Goal: Transaction & Acquisition: Purchase product/service

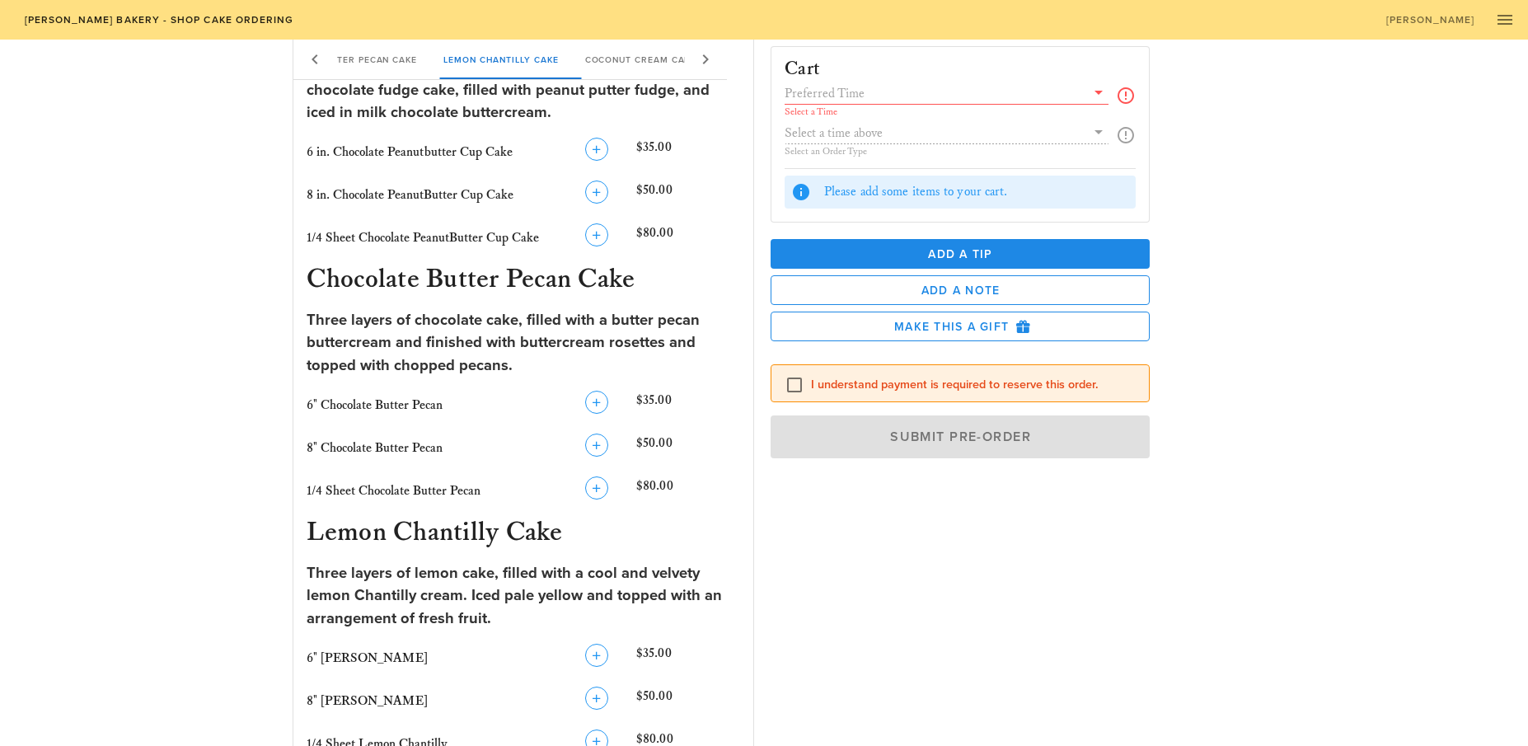
scroll to position [699, 0]
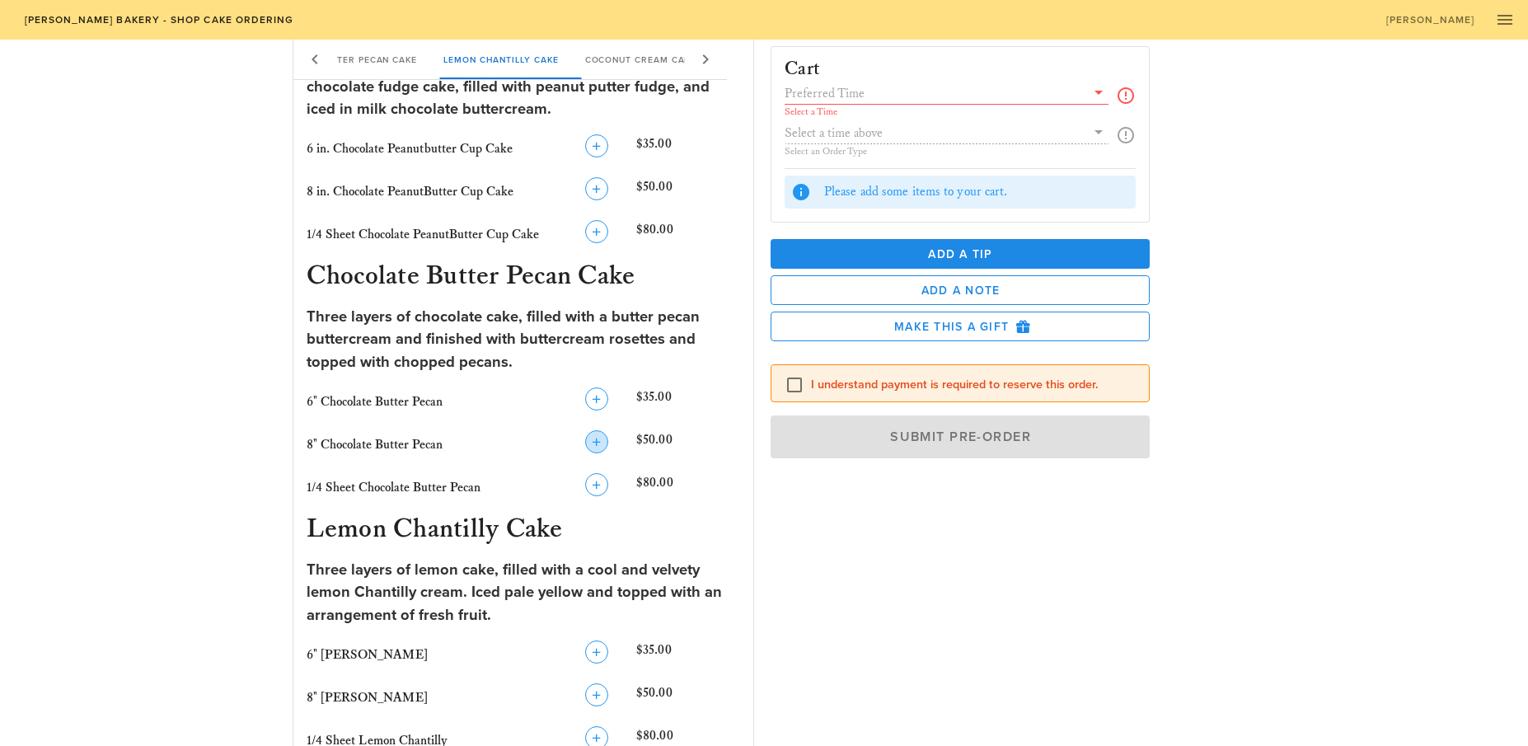
click at [597, 439] on icon "button" at bounding box center [597, 442] width 20 height 20
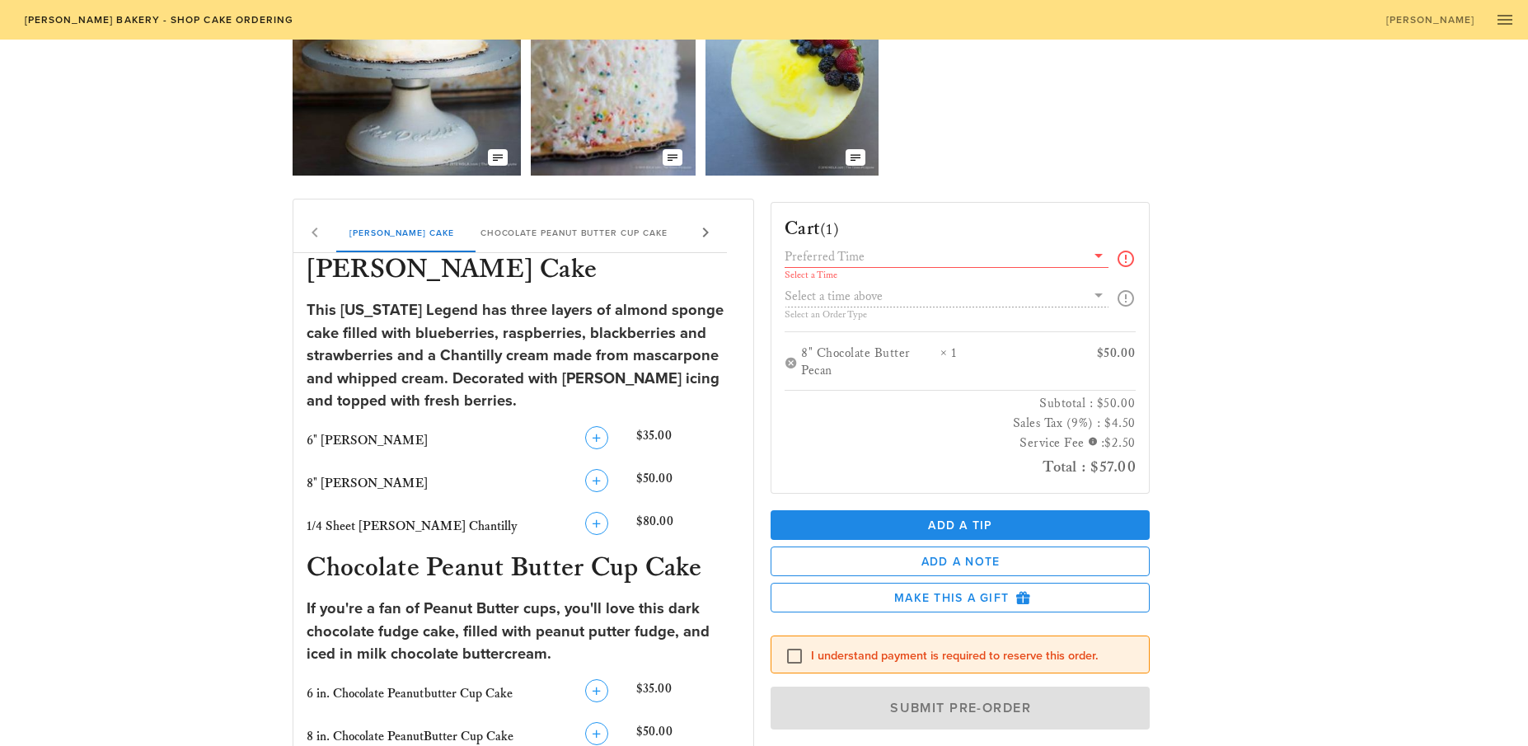
scroll to position [158, 0]
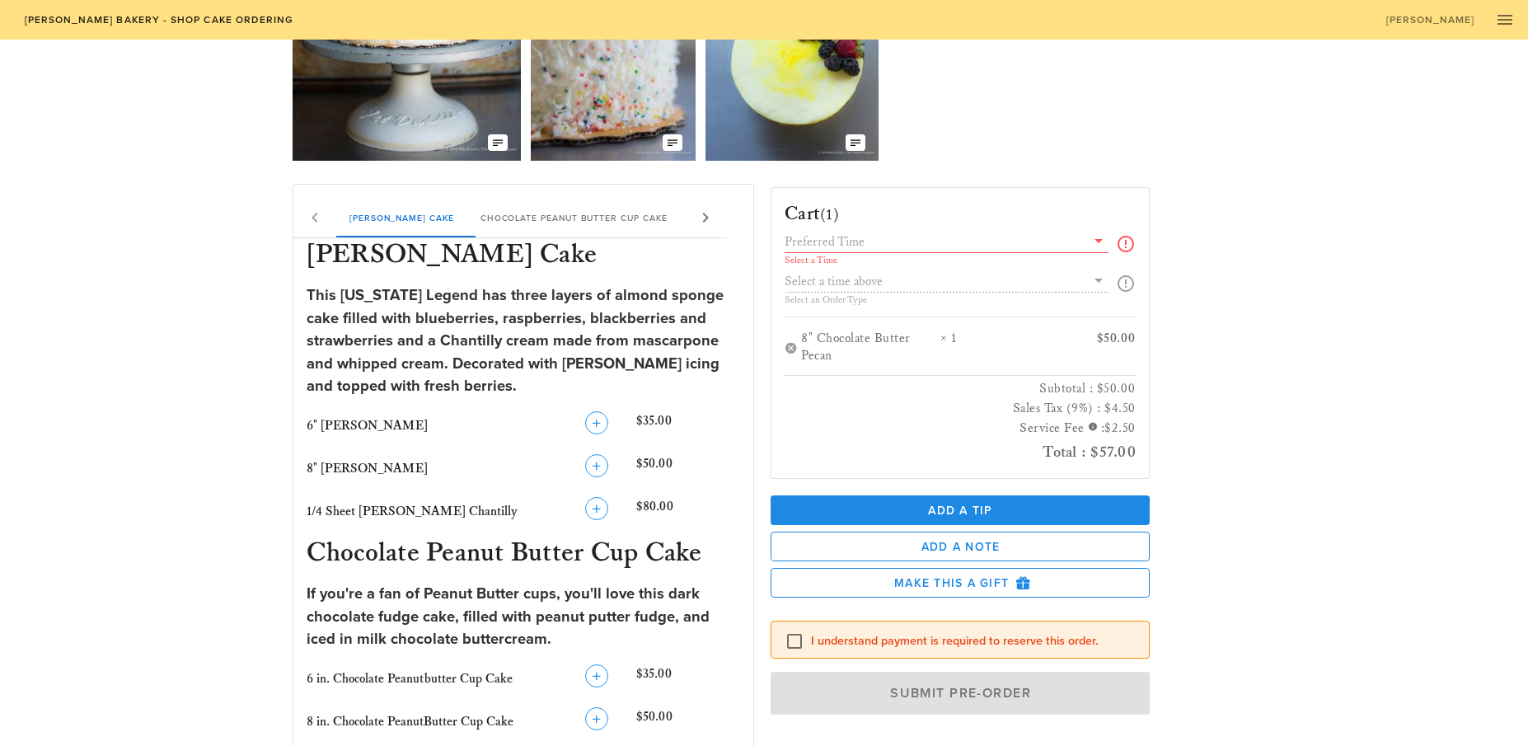
click at [1126, 254] on div "Select a Time" at bounding box center [960, 249] width 351 height 36
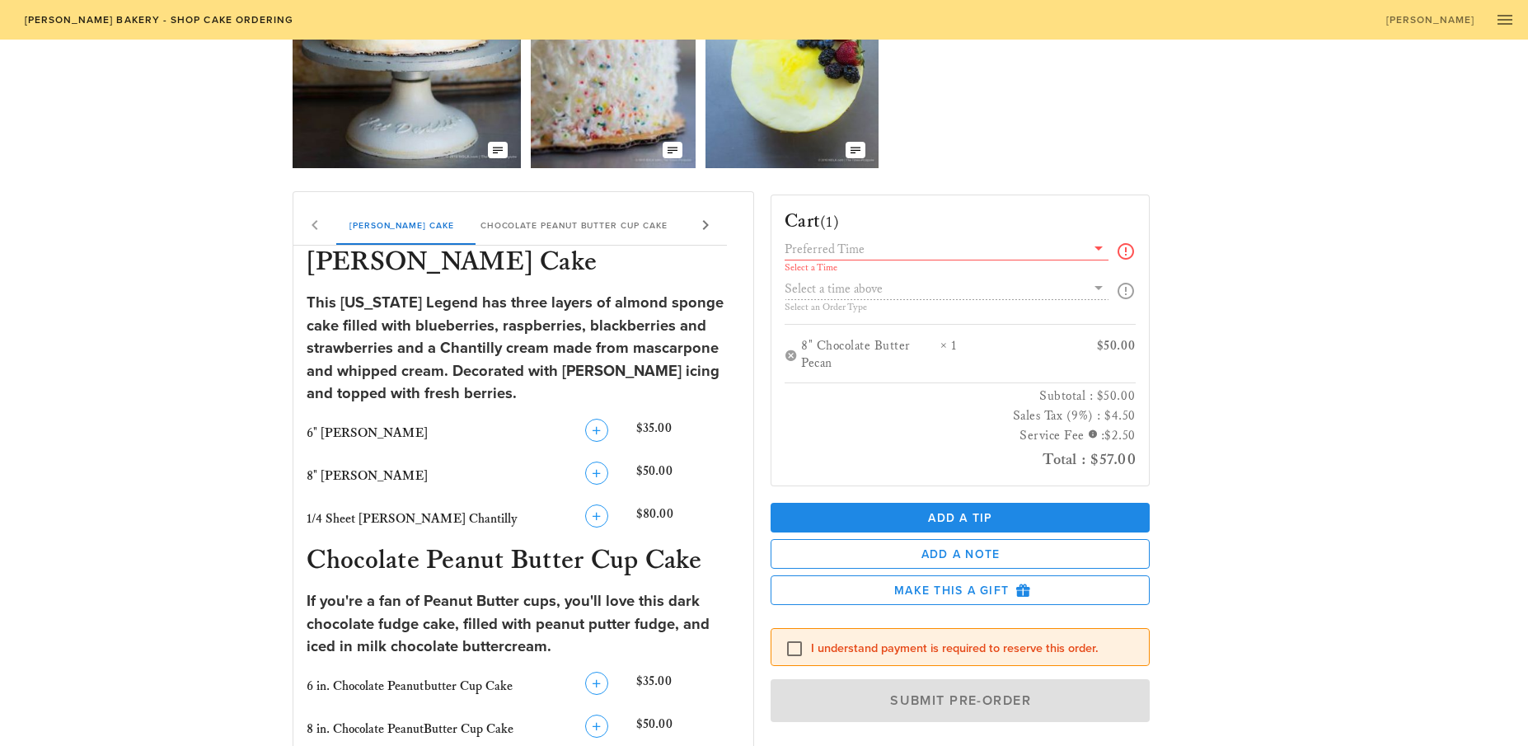
click at [1098, 250] on icon at bounding box center [1099, 248] width 20 height 20
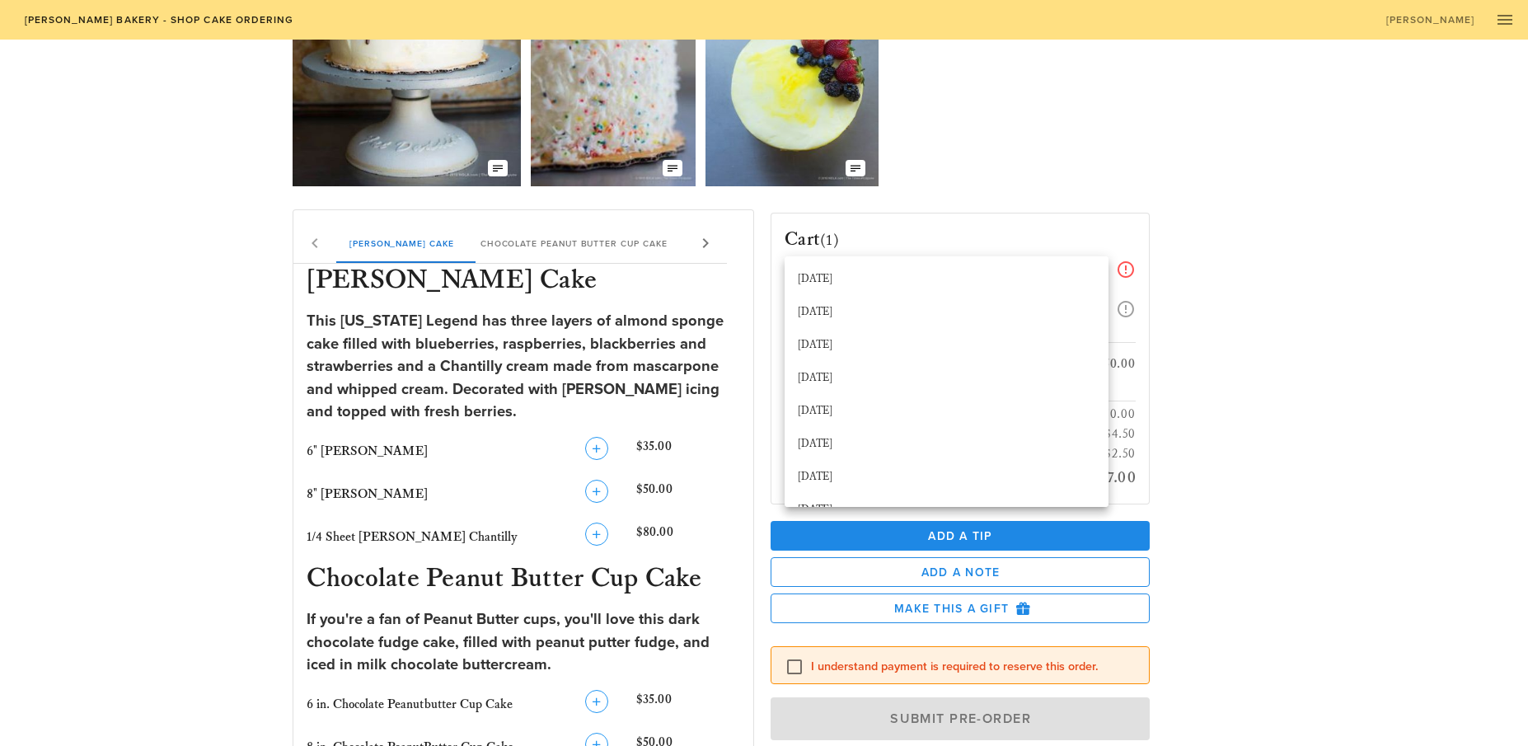
scroll to position [141, 0]
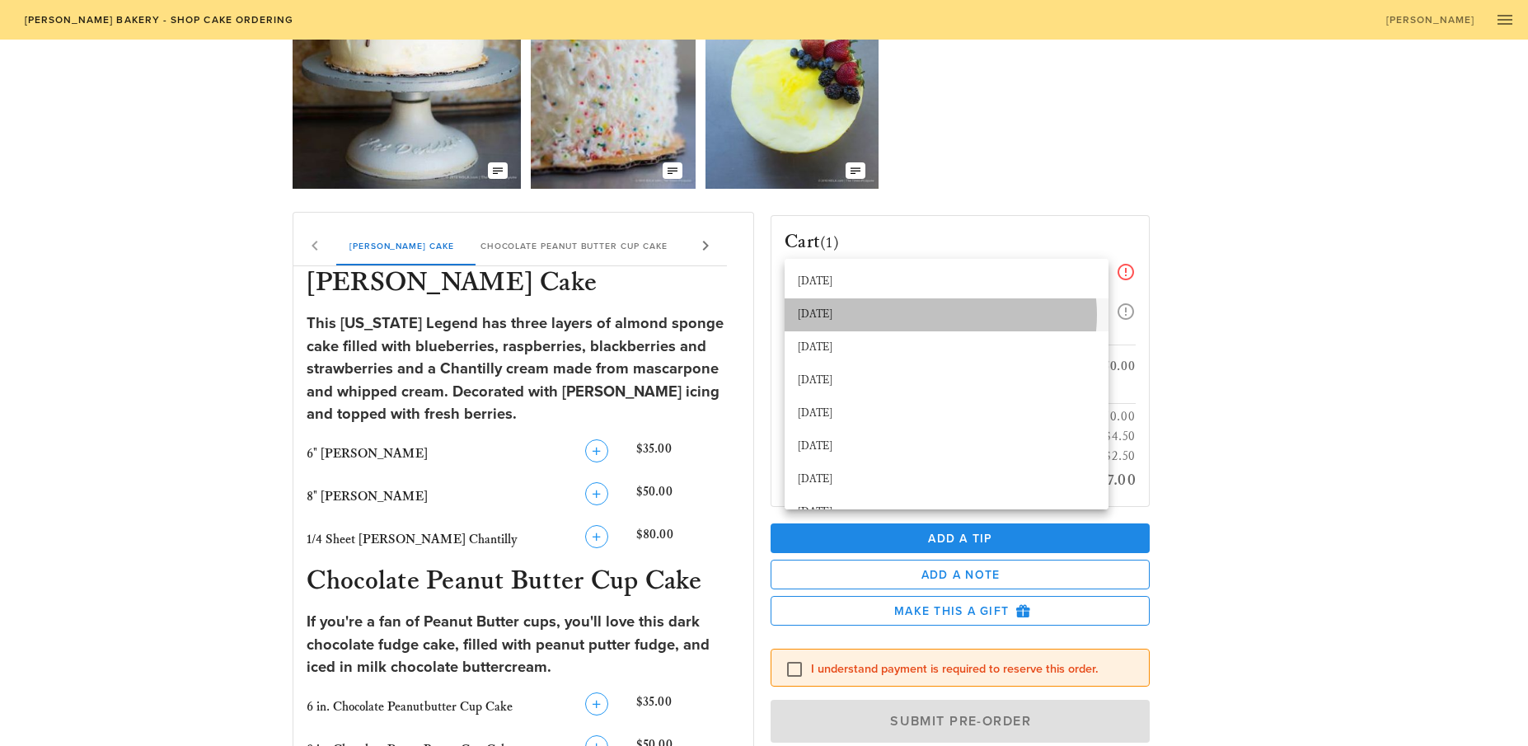
click at [845, 311] on div "[DATE]" at bounding box center [946, 314] width 297 height 13
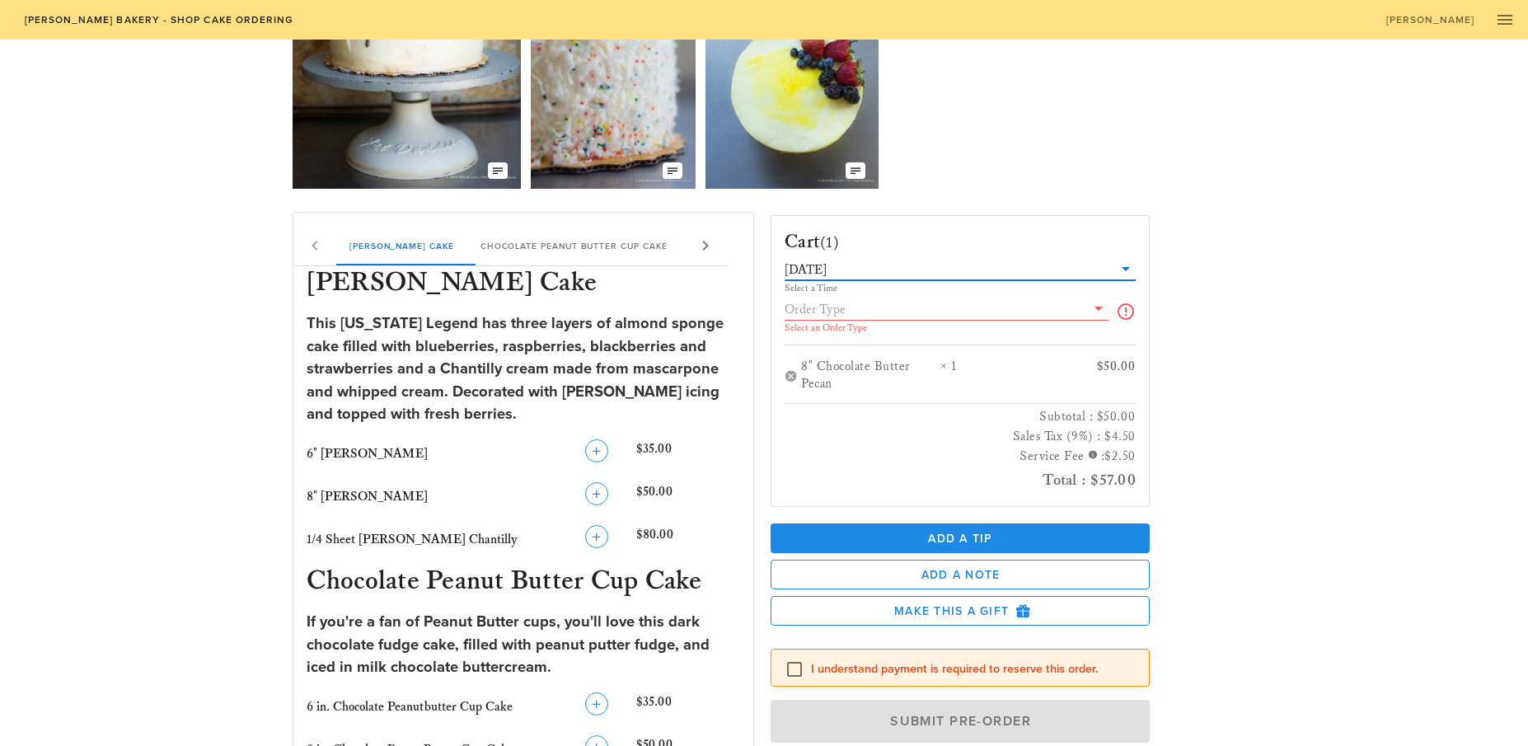
click at [1095, 307] on icon at bounding box center [1099, 308] width 20 height 20
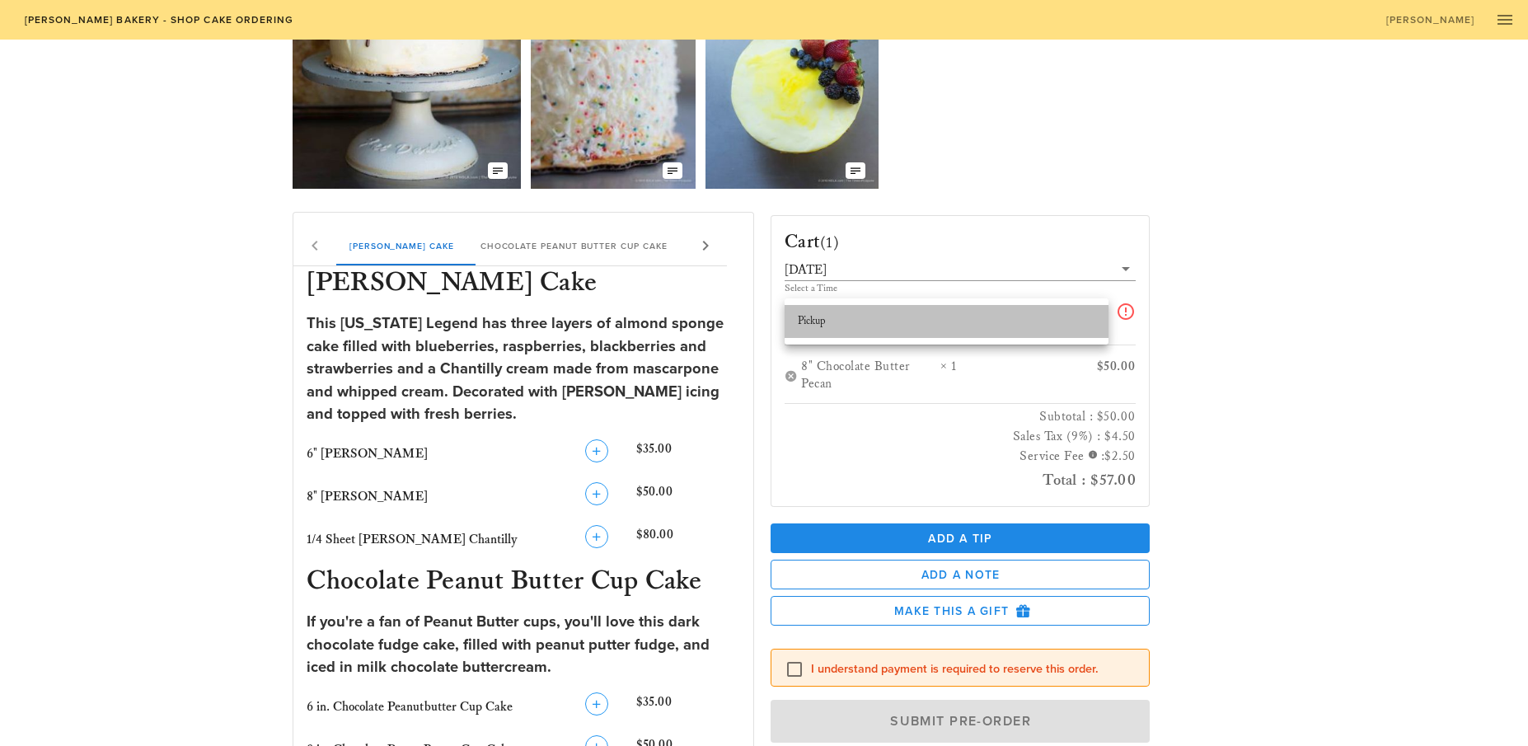
click at [847, 320] on div "Pickup" at bounding box center [946, 321] width 297 height 13
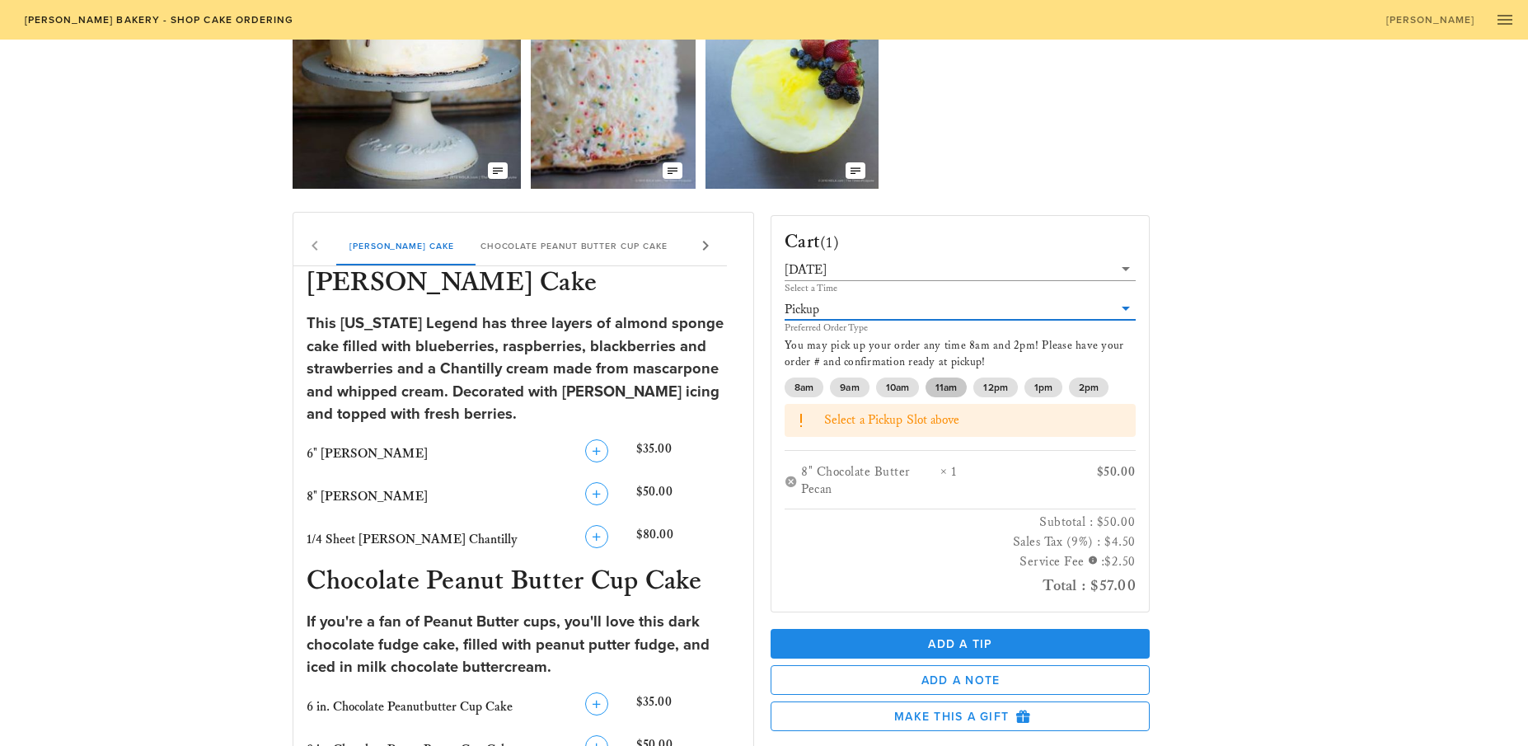
click at [943, 386] on span "11am" at bounding box center [945, 387] width 21 height 20
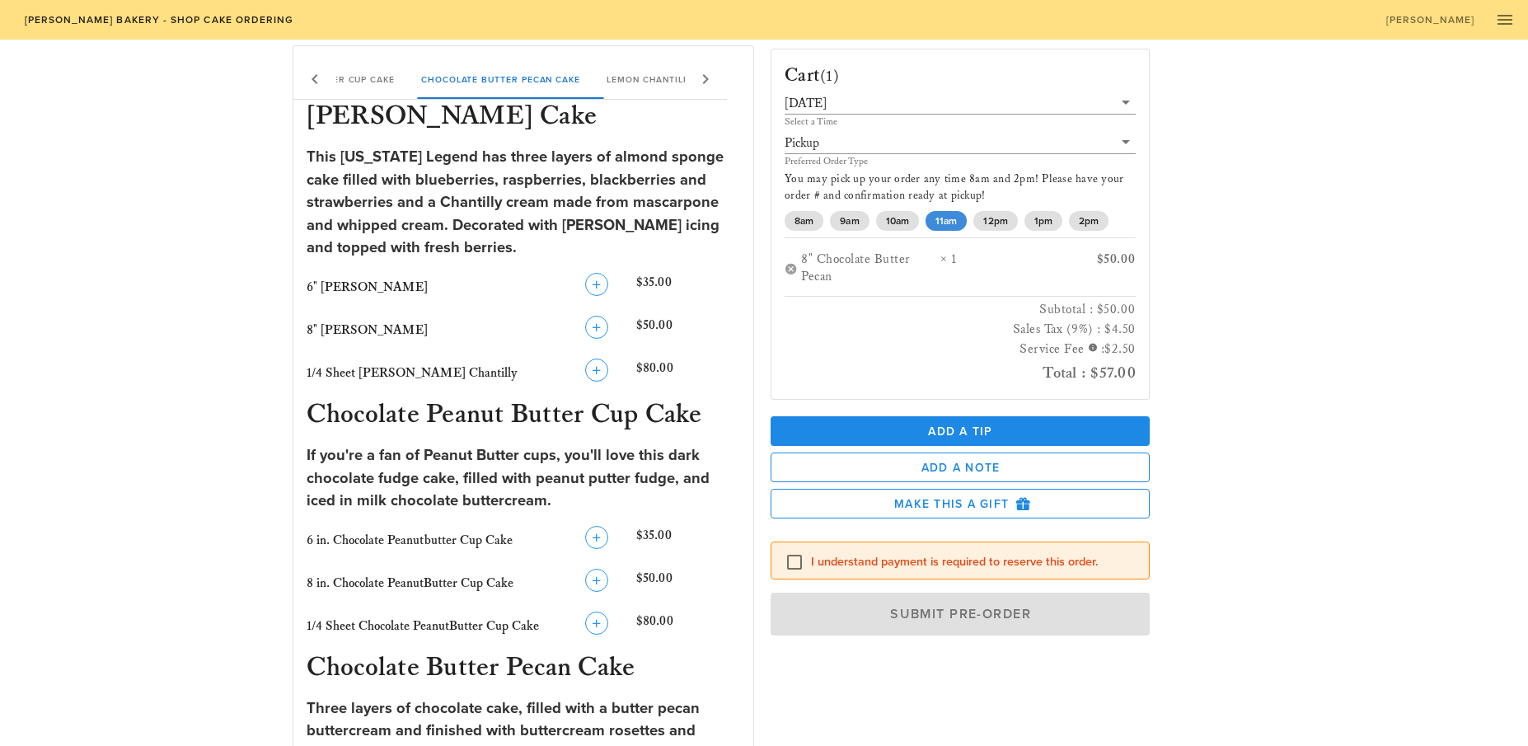
scroll to position [308, 0]
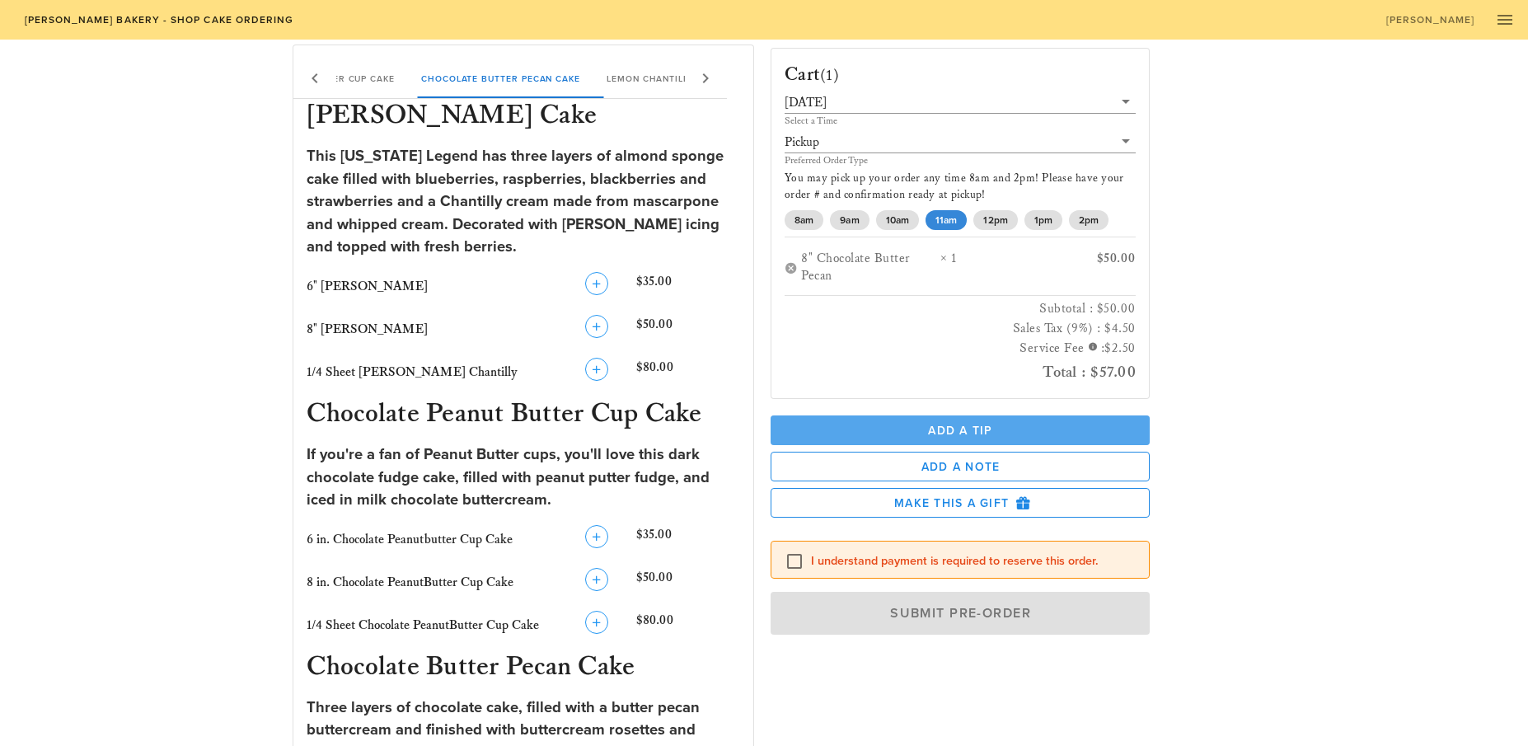
click at [940, 427] on span "Add a Tip" at bounding box center [960, 431] width 353 height 14
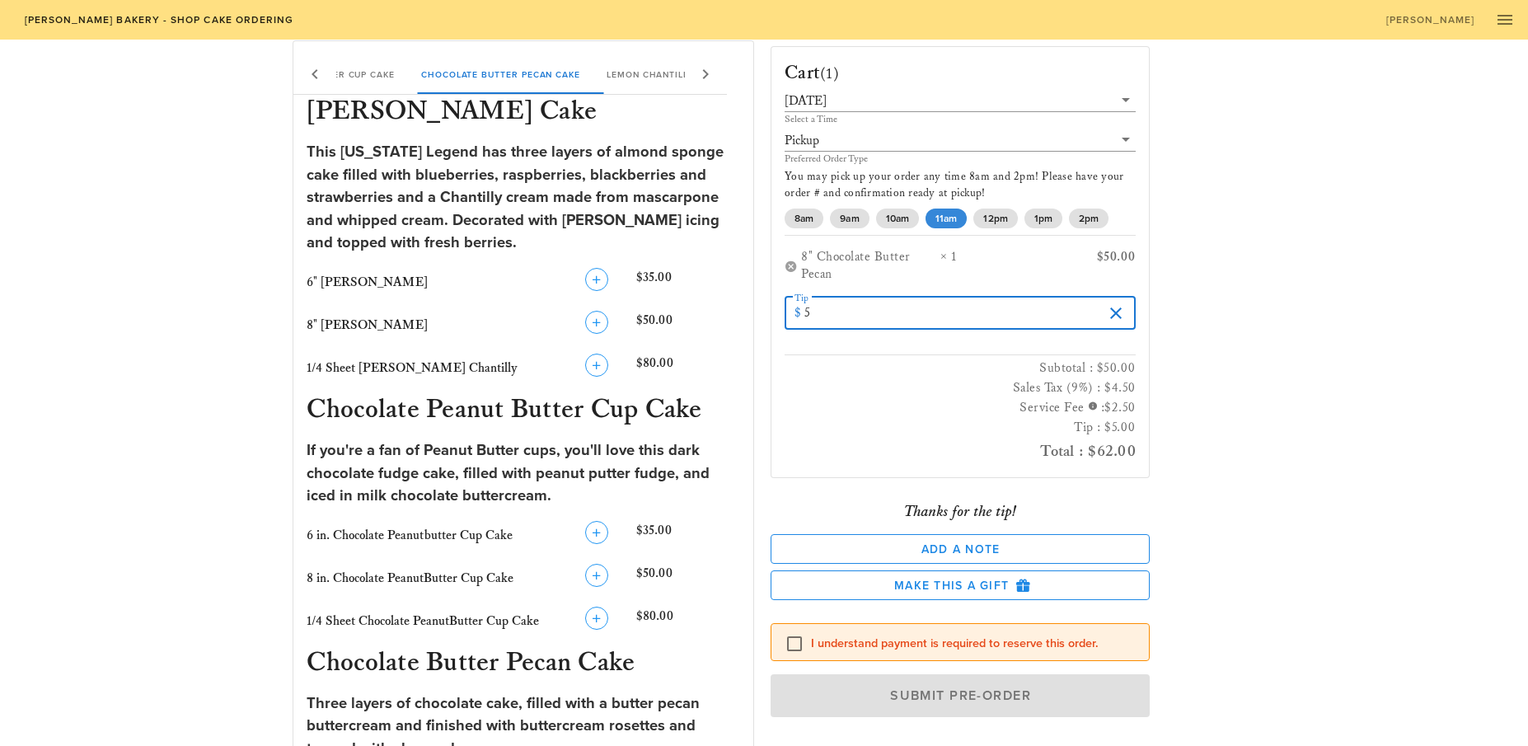
scroll to position [313, 0]
type input "6"
click at [789, 639] on div at bounding box center [794, 644] width 28 height 28
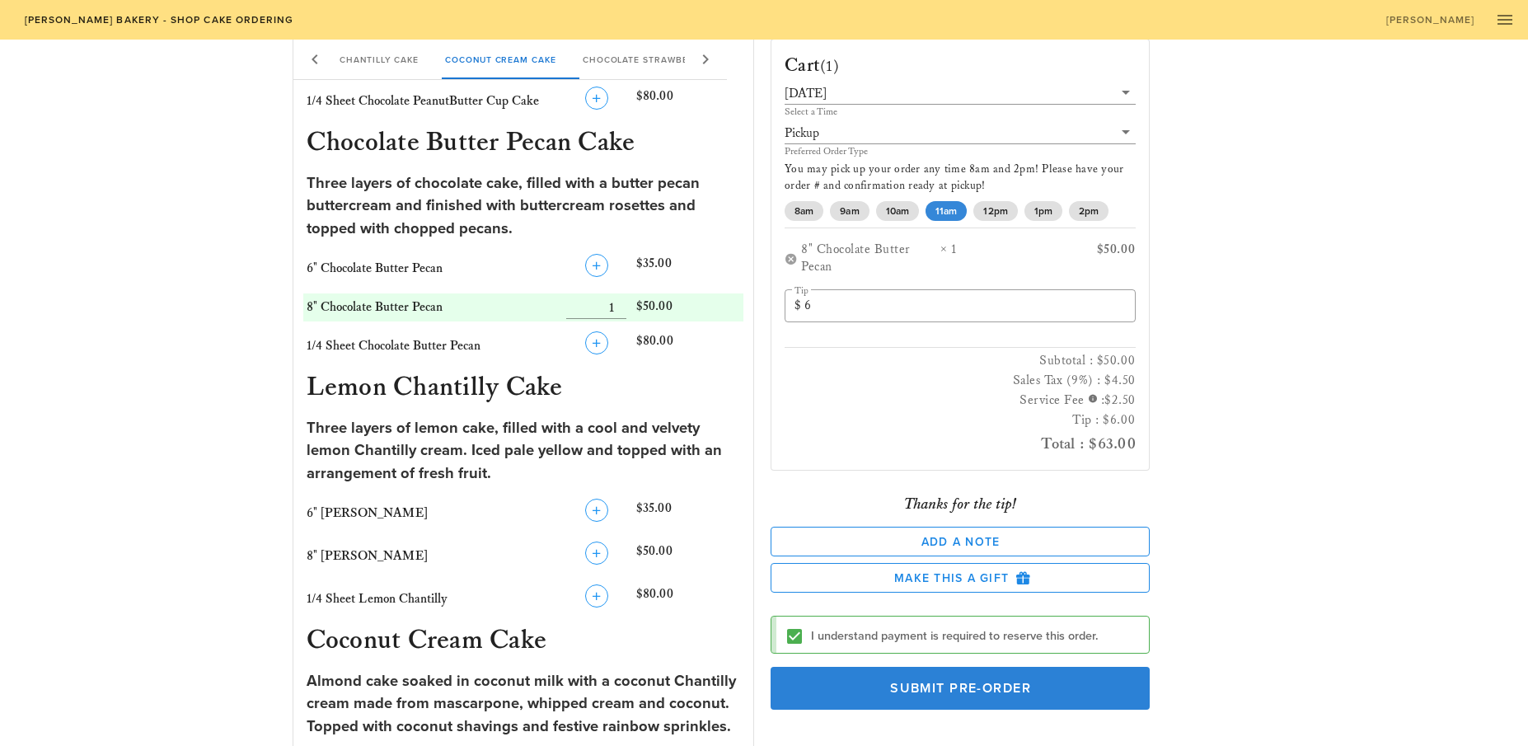
scroll to position [850, 0]
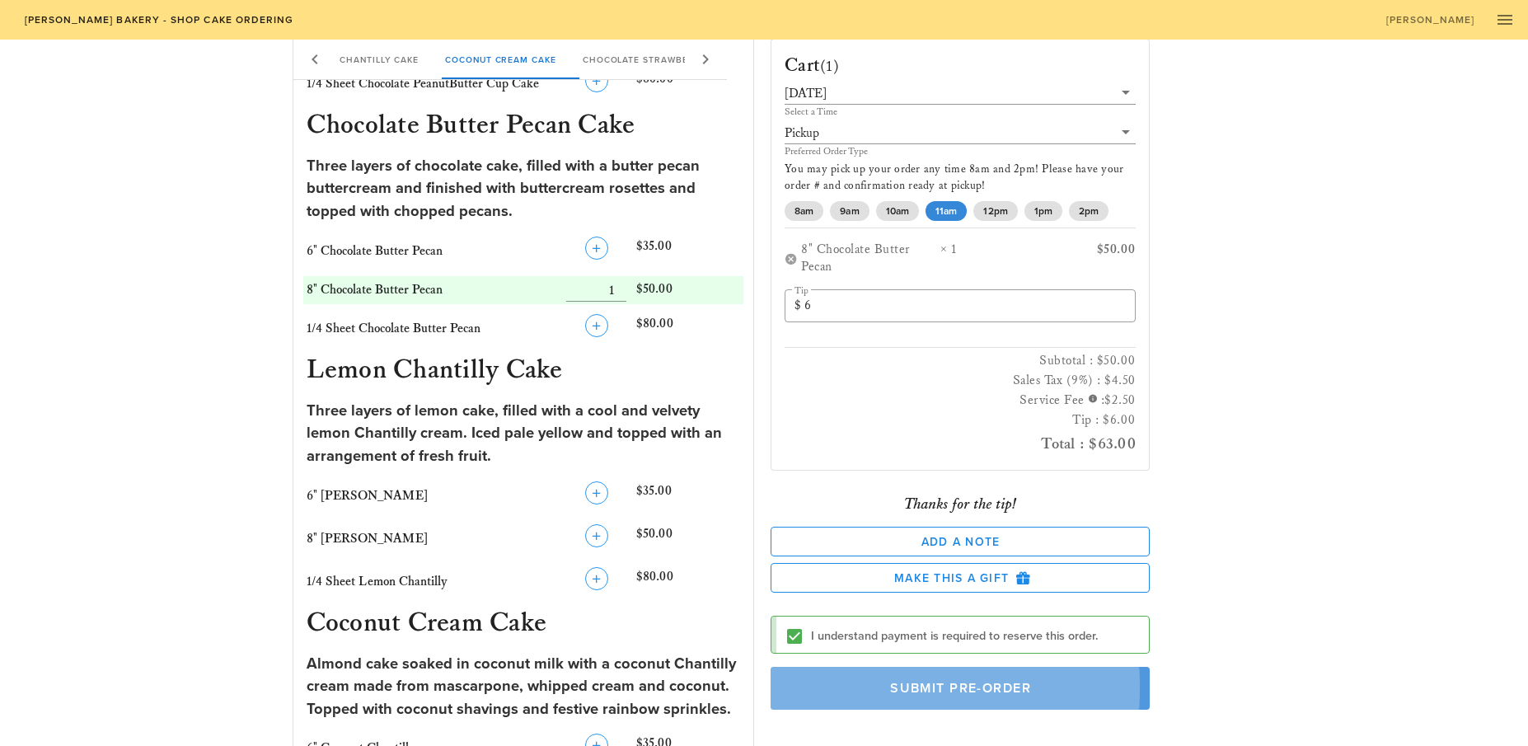
click at [953, 687] on span "Submit Pre-Order" at bounding box center [959, 688] width 341 height 16
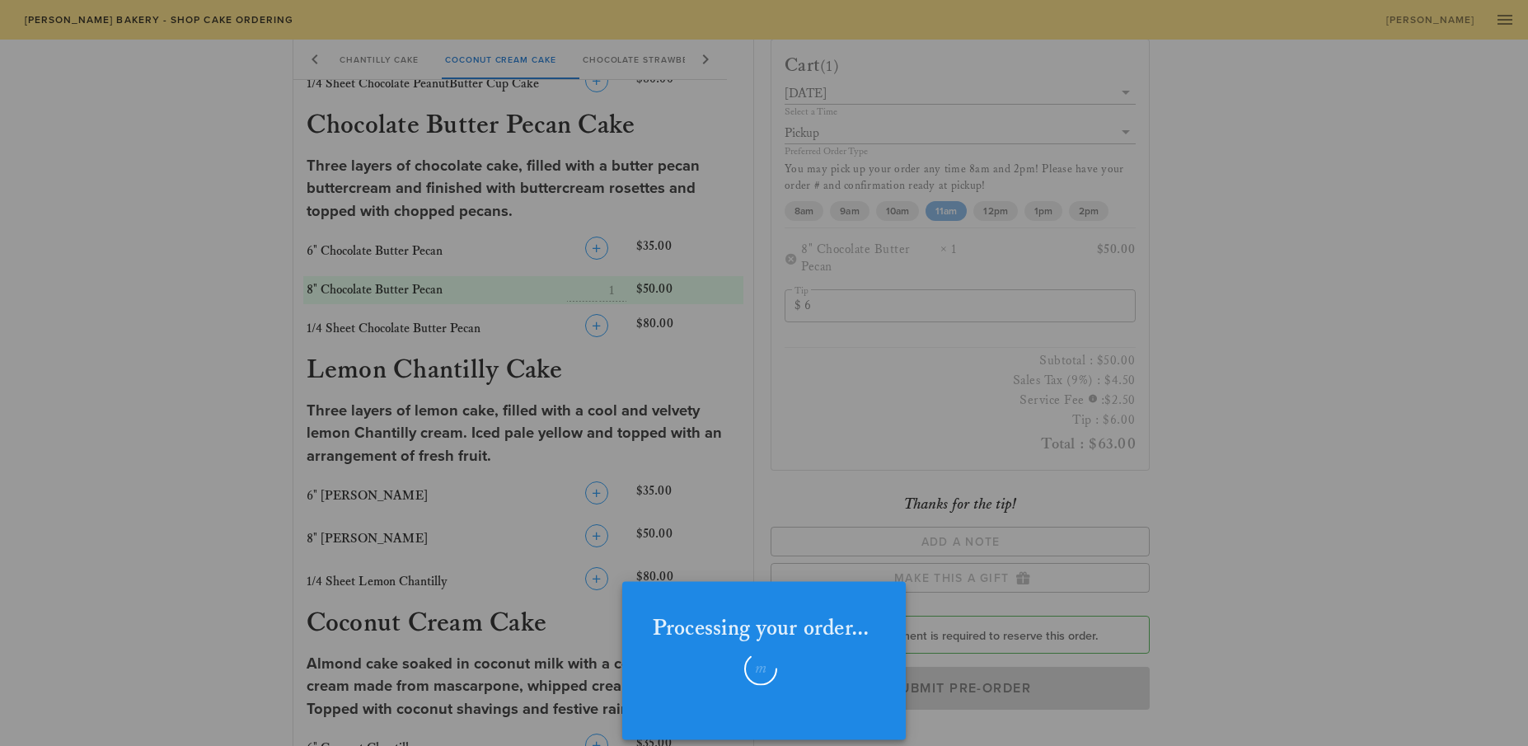
checkbox input "false"
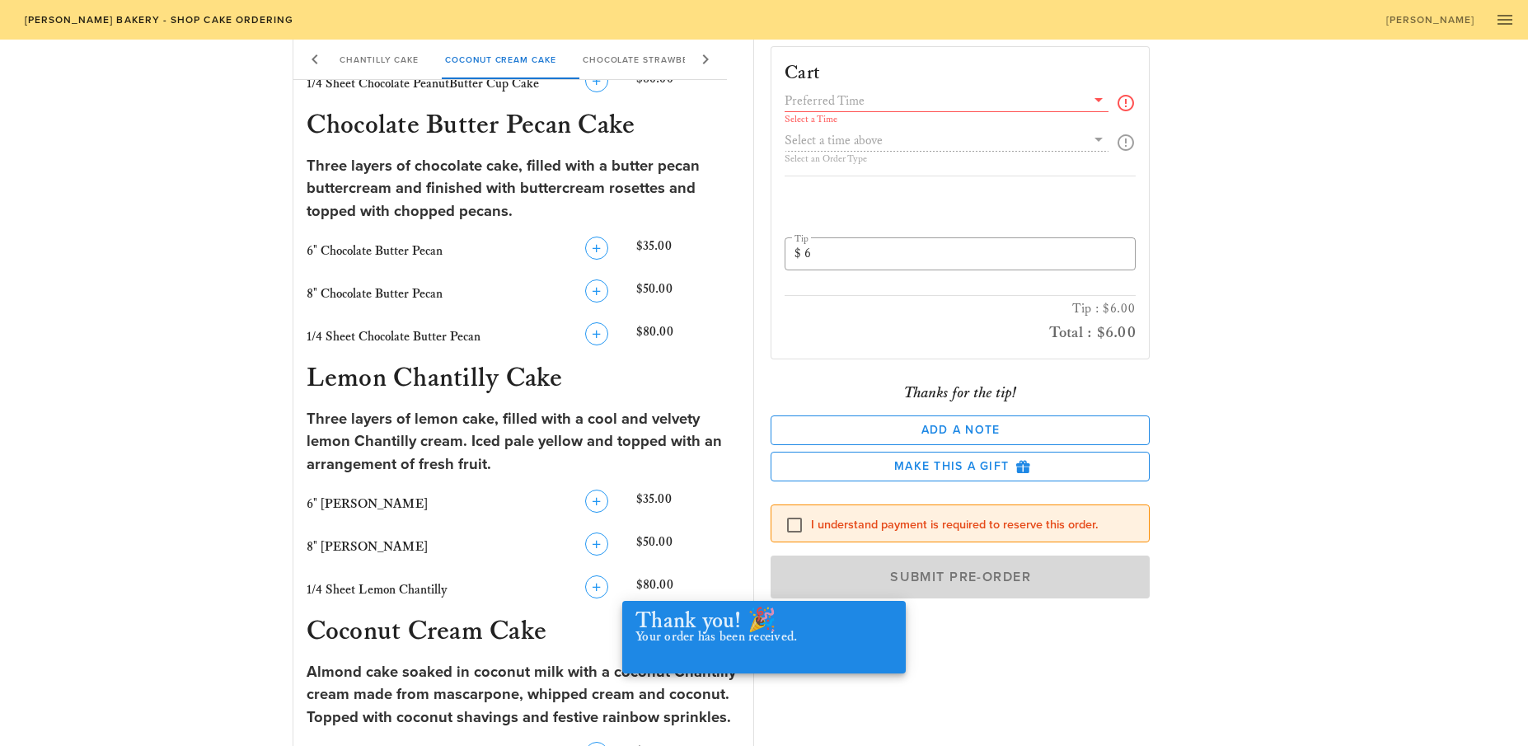
scroll to position [0, 0]
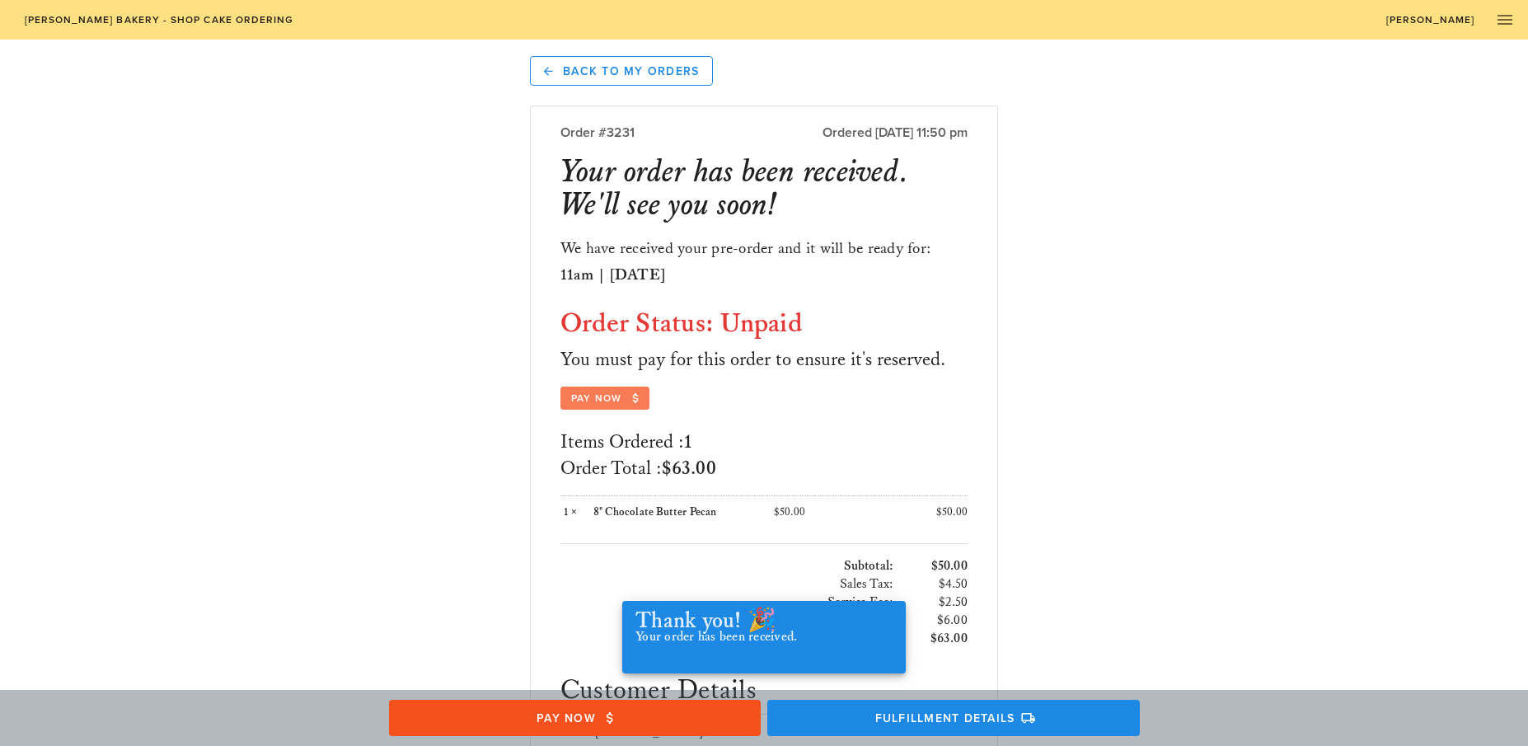
click at [602, 396] on span "Pay Now" at bounding box center [604, 398] width 69 height 15
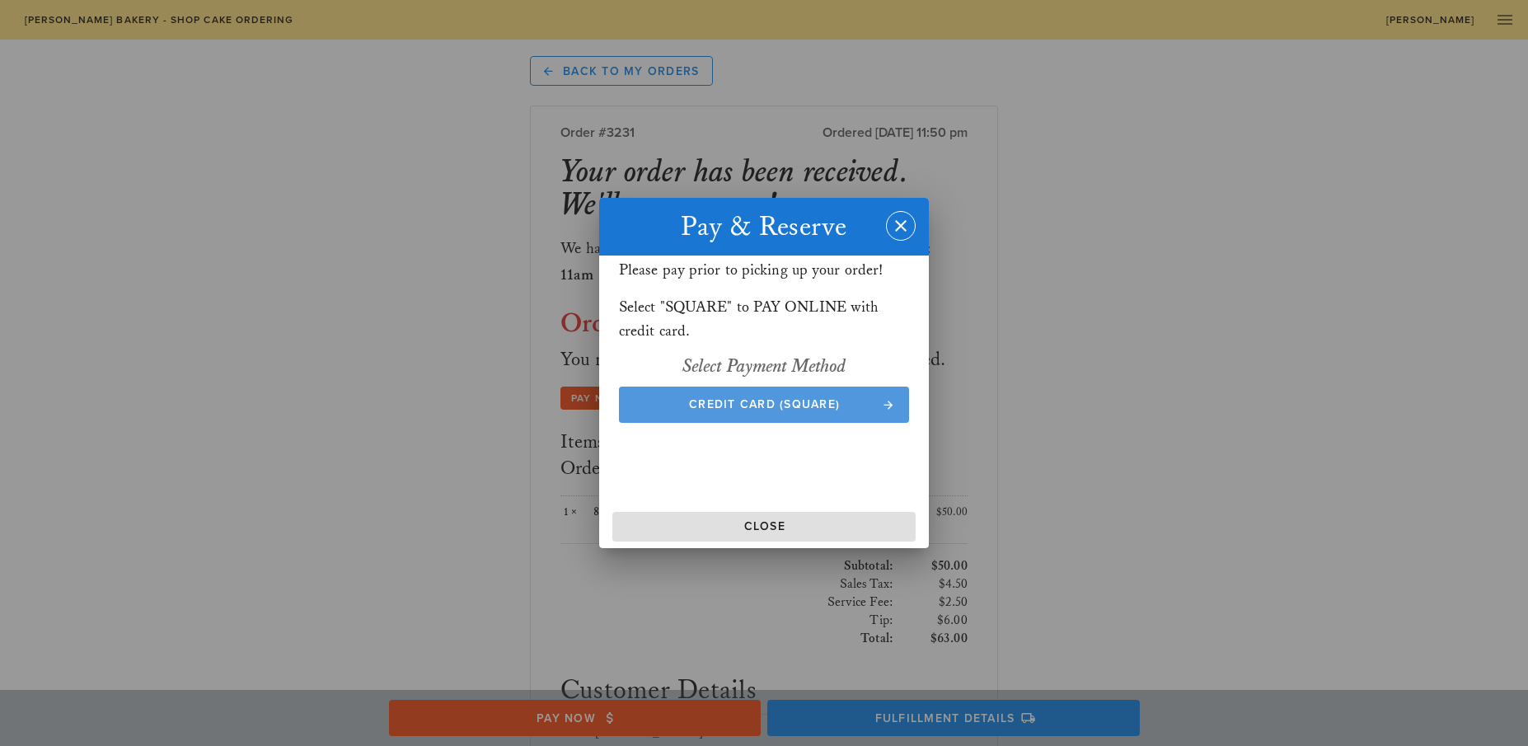
click at [738, 404] on span "Credit Card (Square)" at bounding box center [764, 404] width 258 height 14
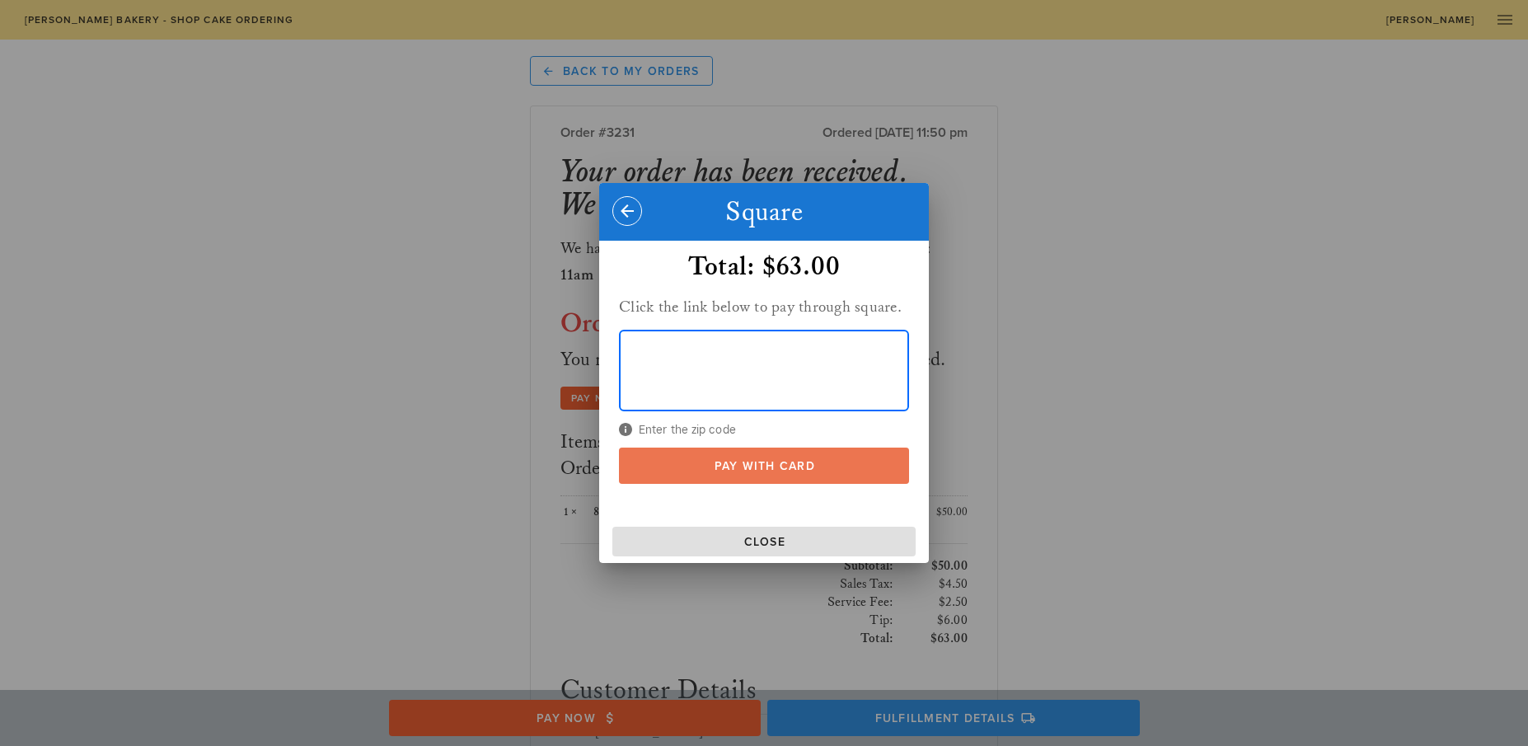
click at [772, 466] on span "Pay With Card" at bounding box center [764, 466] width 258 height 14
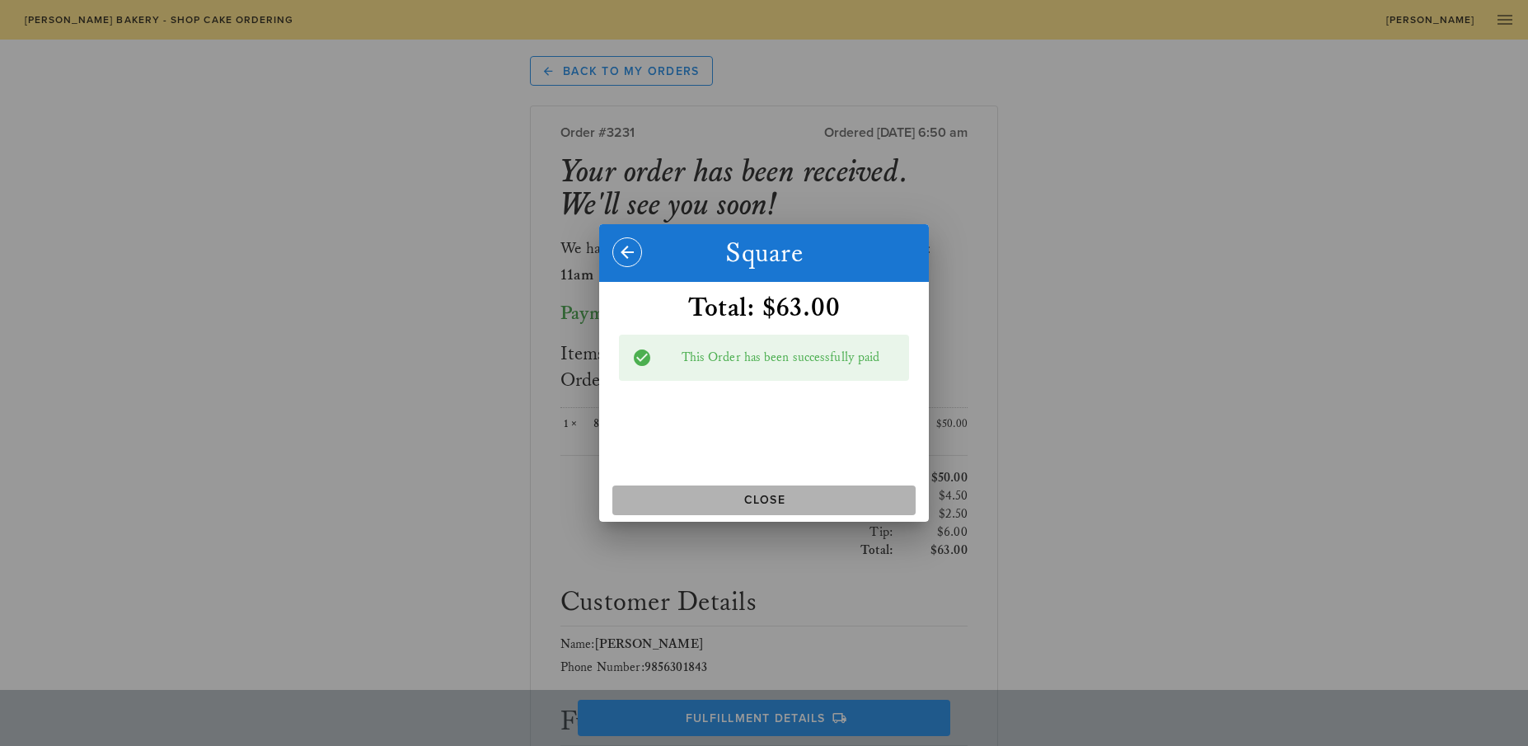
click at [775, 497] on span "Close" at bounding box center [764, 500] width 290 height 14
